Goal: Task Accomplishment & Management: Use online tool/utility

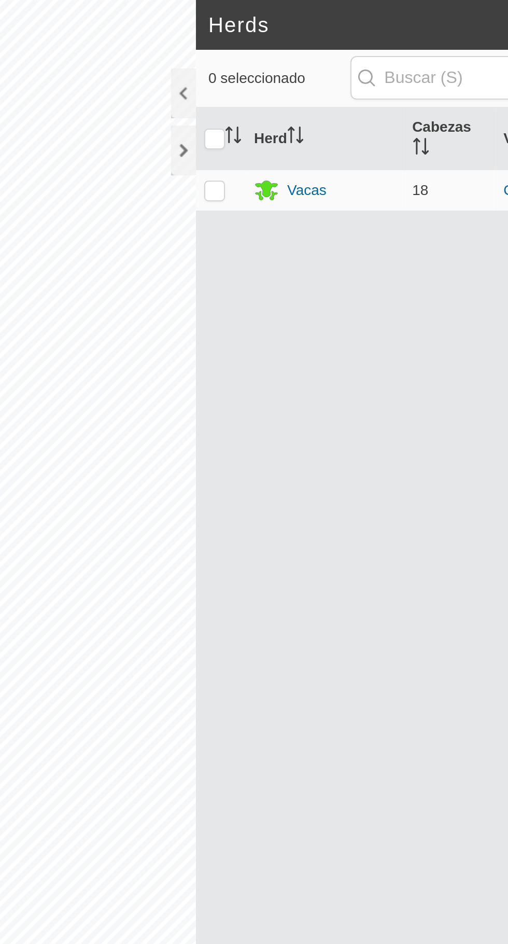
click at [247, 93] on p-checkbox at bounding box center [247, 95] width 10 height 8
checkbox input "true"
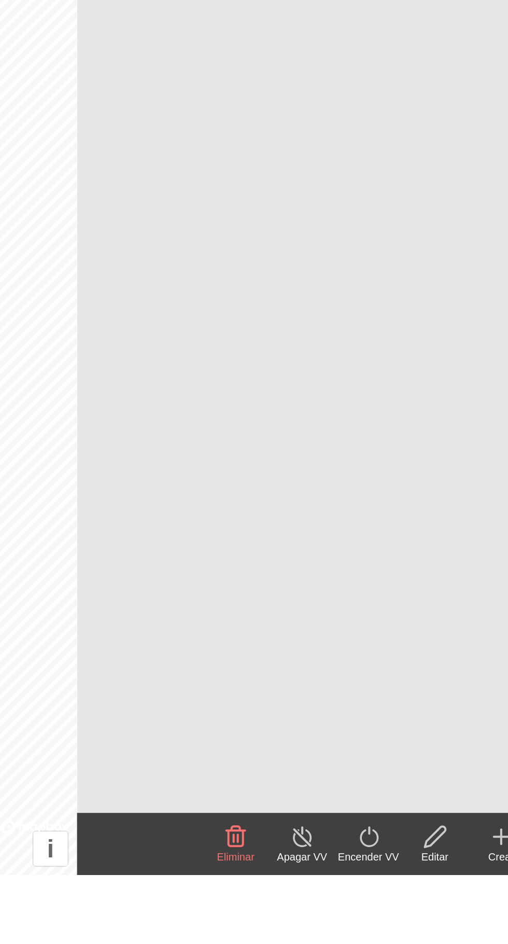
click at [384, 931] on div "Encender VV" at bounding box center [383, 935] width 33 height 8
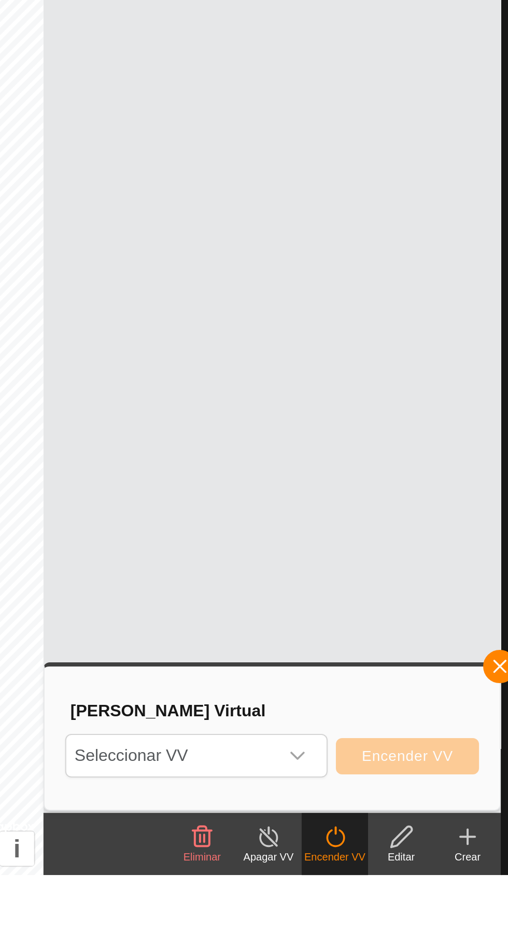
click at [345, 881] on span "Seleccionar VV" at bounding box center [301, 884] width 105 height 21
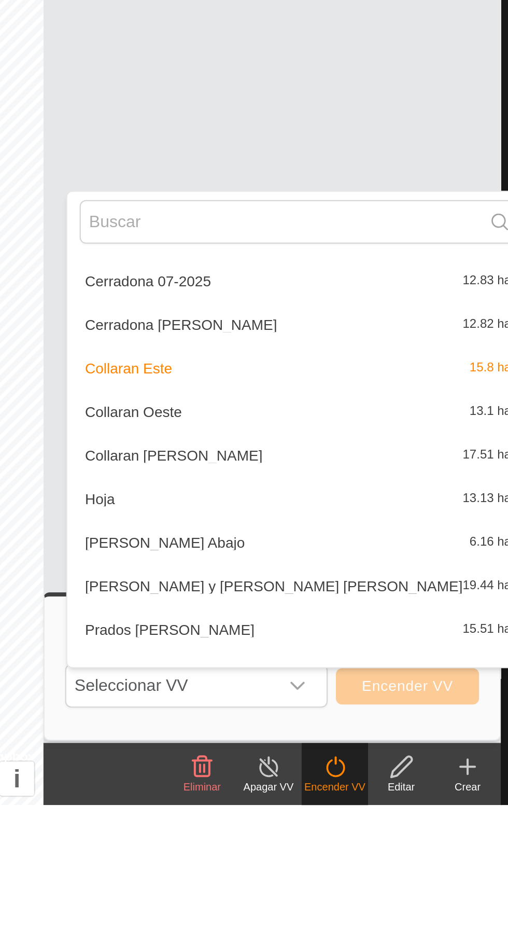
scroll to position [88, 0]
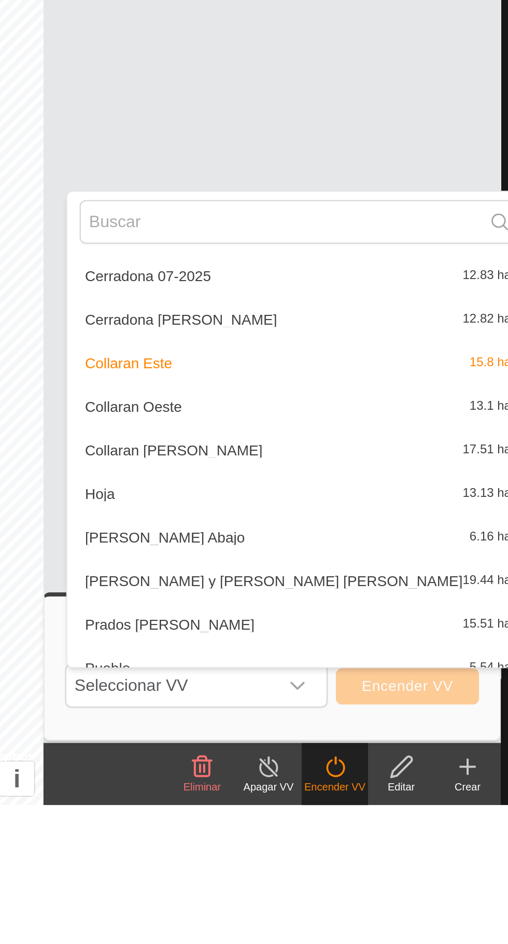
click at [296, 766] on span "Collaran [PERSON_NAME]" at bounding box center [303, 766] width 89 height 7
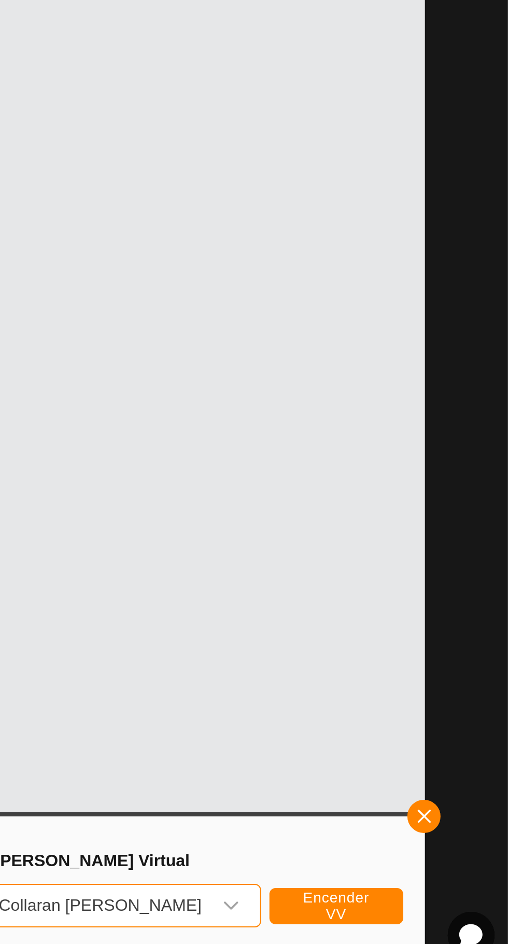
scroll to position [0, 0]
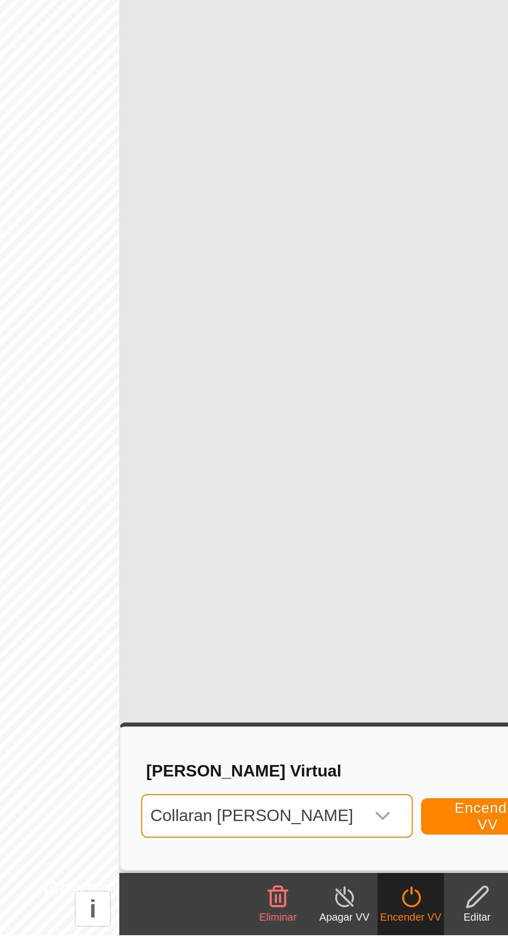
click at [345, 886] on span "Collaran [PERSON_NAME]" at bounding box center [304, 884] width 110 height 21
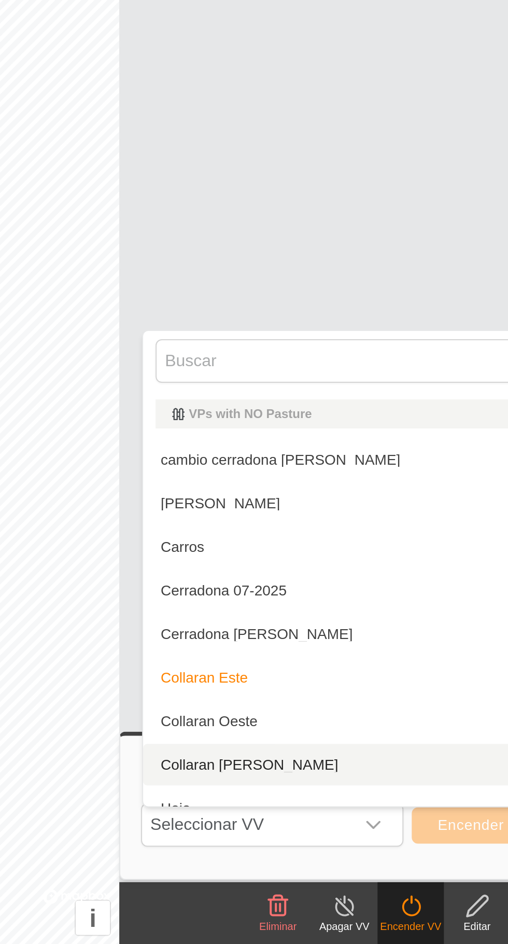
click at [320, 567] on div "Herd [PERSON_NAME] Vacas 18 Collaran Este" at bounding box center [352, 483] width 229 height 859
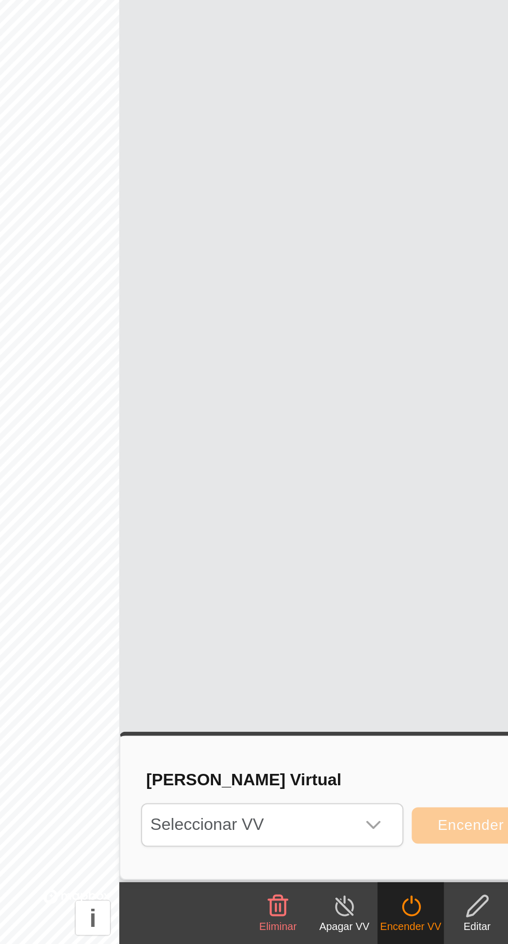
click at [323, 891] on span "Seleccionar VV" at bounding box center [301, 884] width 105 height 21
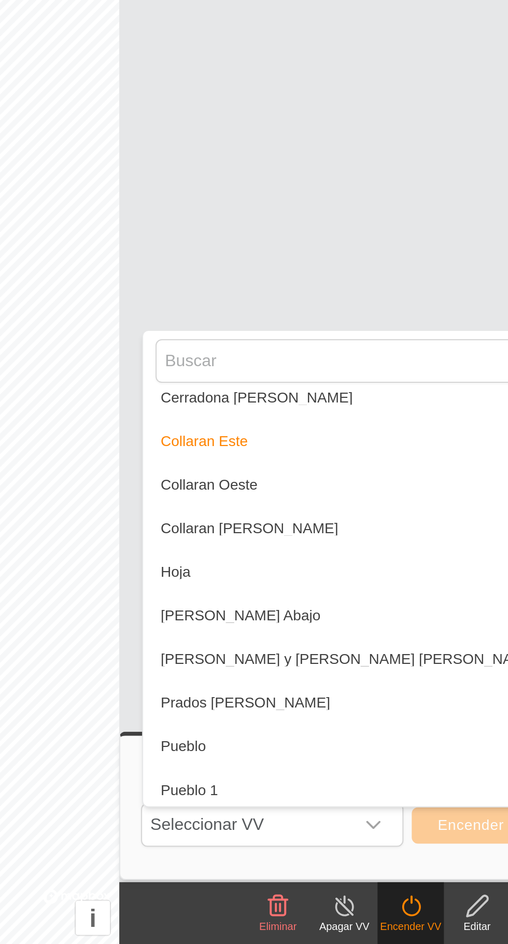
scroll to position [120, 0]
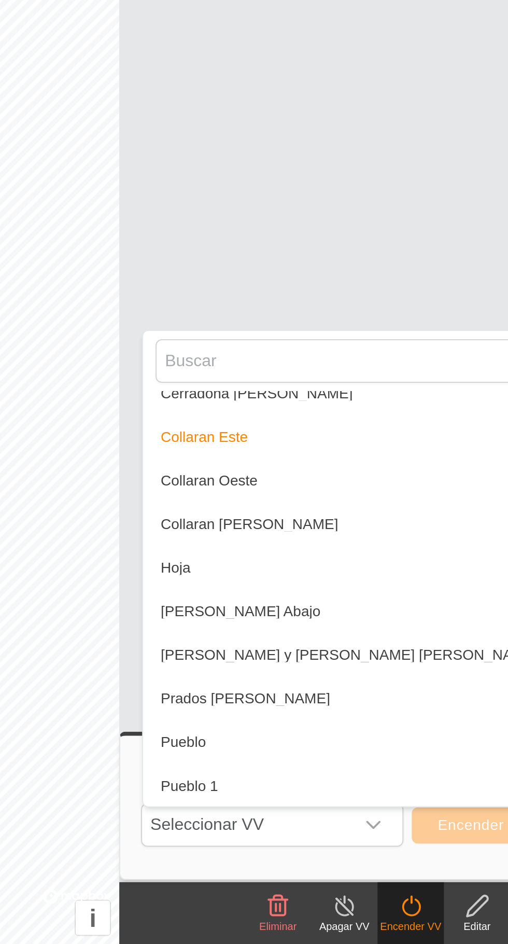
click at [290, 732] on span "Collaran [PERSON_NAME]" at bounding box center [303, 733] width 89 height 7
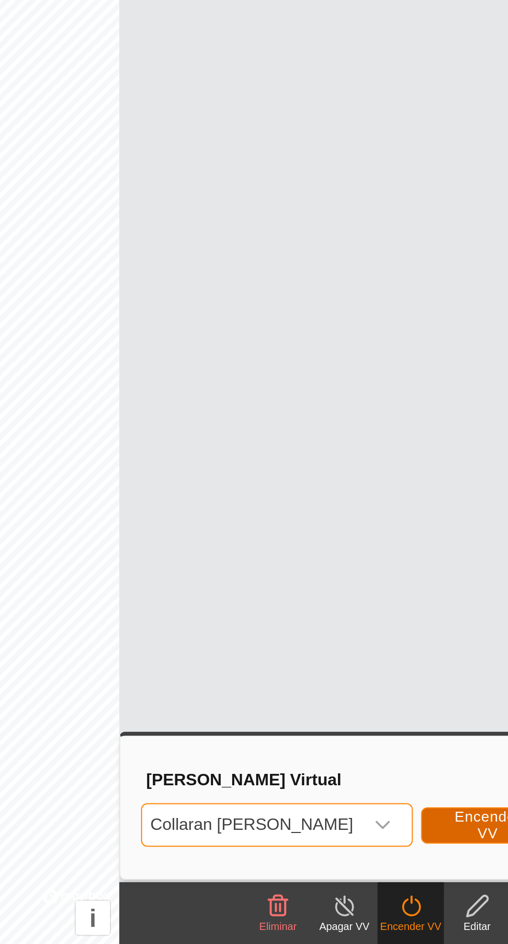
click at [414, 885] on span "Encender VV" at bounding box center [422, 884] width 41 height 17
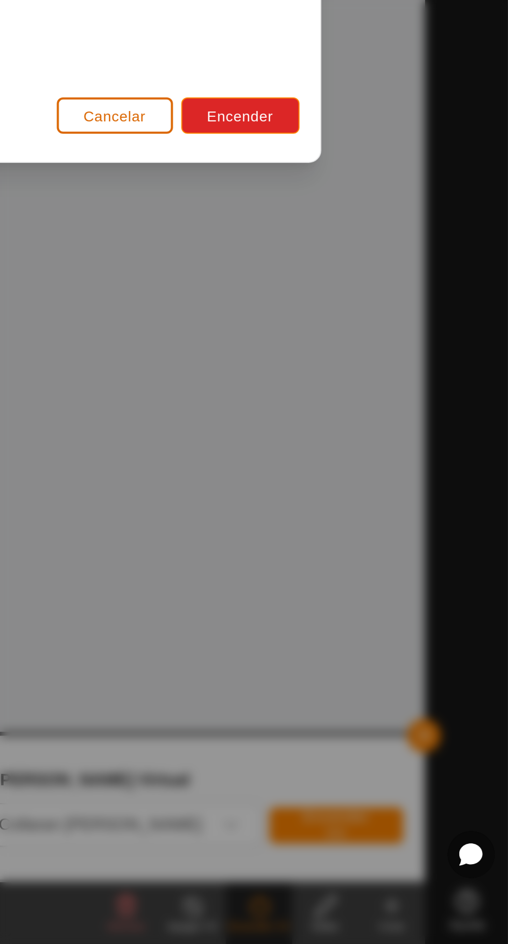
scroll to position [0, 0]
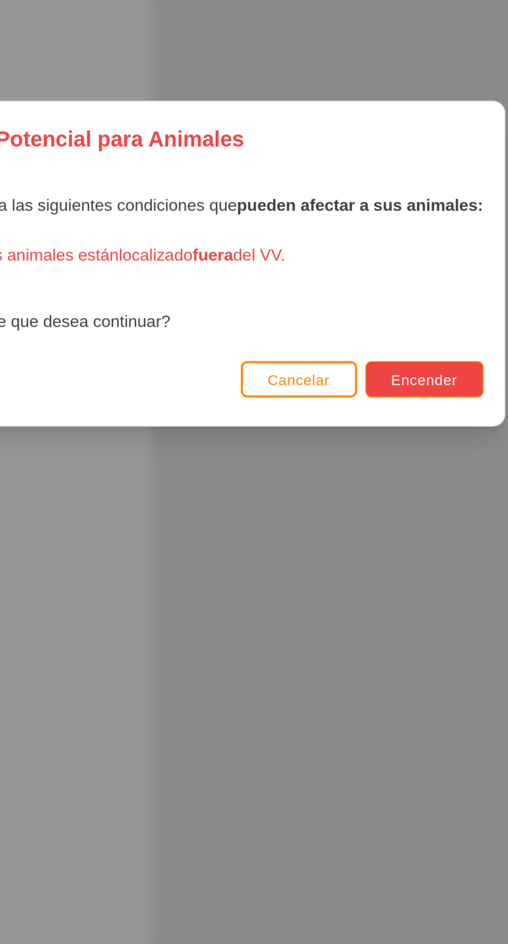
click at [377, 528] on span "Encender" at bounding box center [374, 530] width 33 height 8
